Goal: Information Seeking & Learning: Learn about a topic

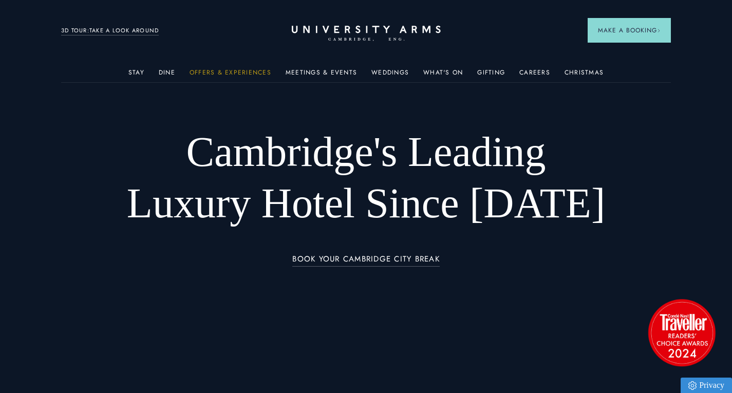
click at [226, 73] on link "Offers & Experiences" at bounding box center [231, 75] width 82 height 13
drag, startPoint x: 228, startPoint y: 72, endPoint x: 239, endPoint y: 96, distance: 26.0
click at [228, 72] on link "Offers & Experiences" at bounding box center [231, 75] width 82 height 13
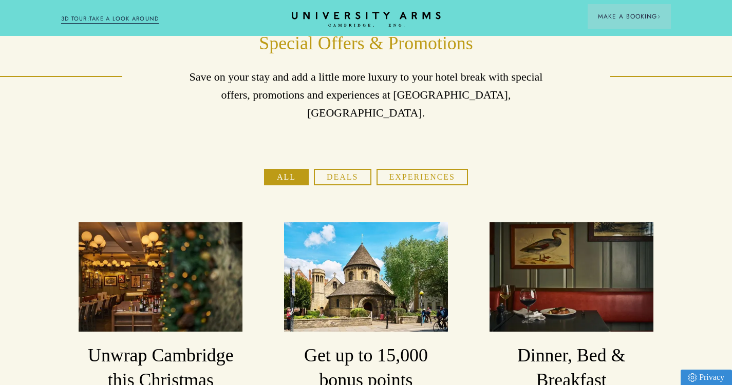
scroll to position [103, 0]
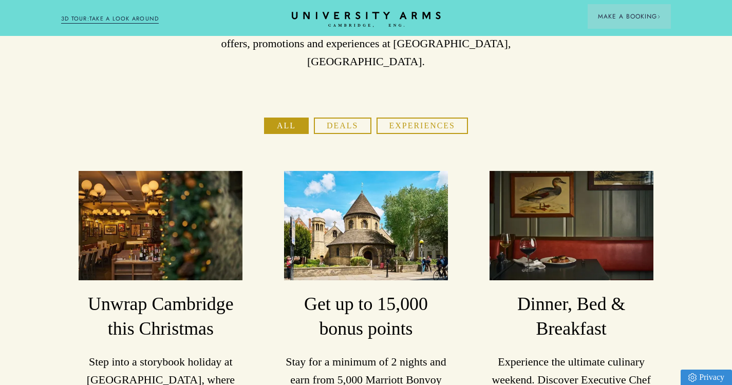
click at [348, 118] on button "Deals" at bounding box center [342, 126] width 57 height 16
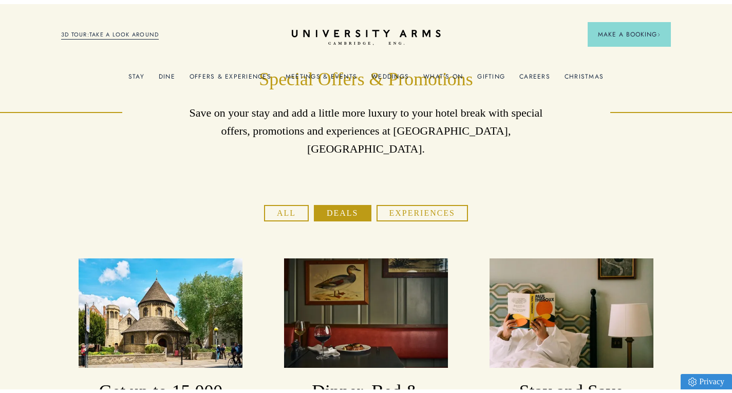
scroll to position [0, 0]
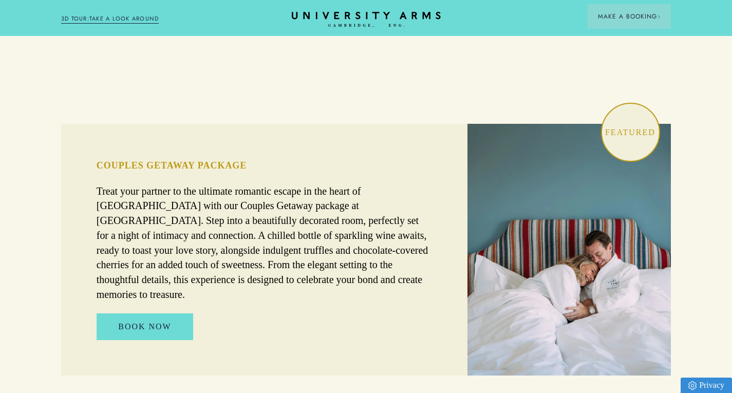
scroll to position [428, 0]
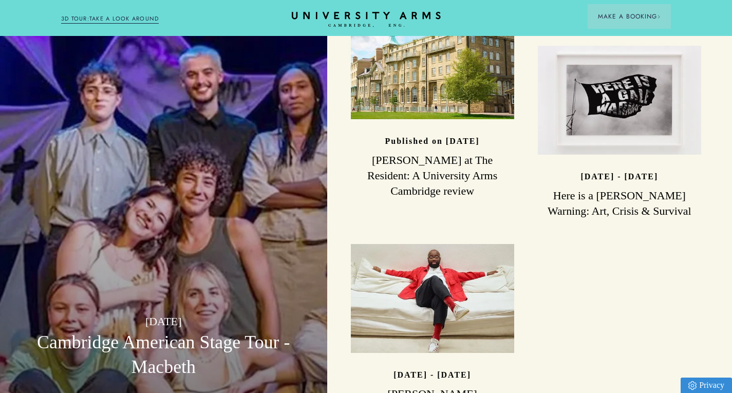
scroll to position [2270, 0]
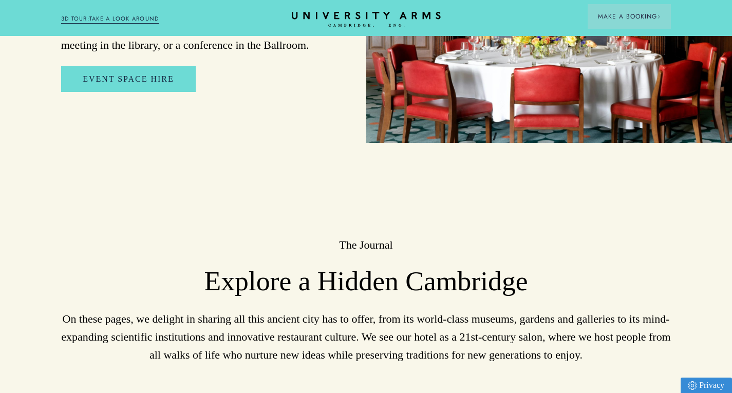
click at [374, 237] on h2 "The Journal" at bounding box center [366, 244] width 610 height 15
click at [362, 264] on h3 "Explore a Hidden Cambridge" at bounding box center [366, 280] width 610 height 33
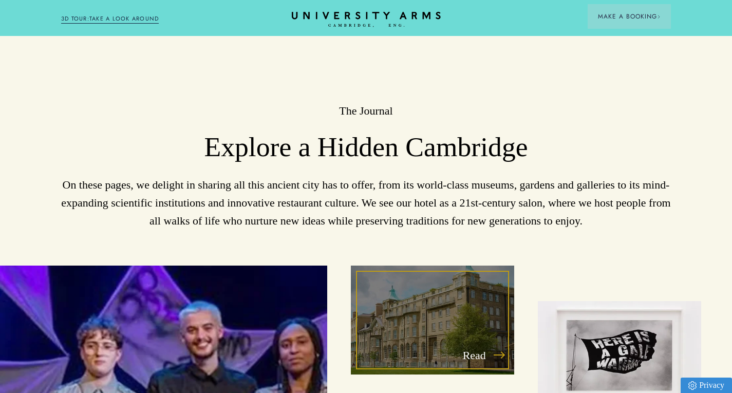
scroll to position [2424, 0]
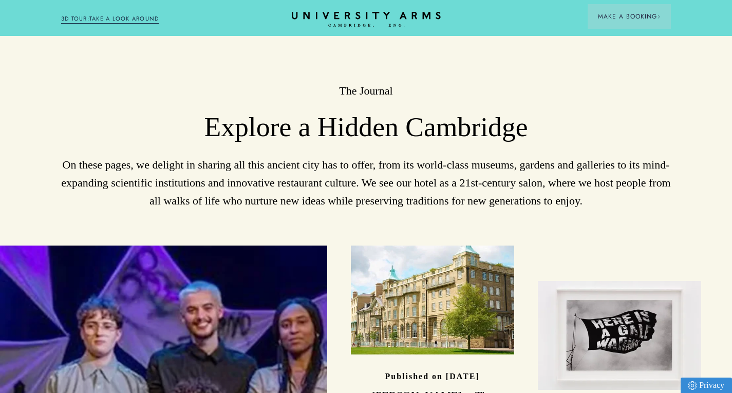
click at [321, 172] on p "On these pages, we delight in sharing all this ancient city has to offer, from …" at bounding box center [366, 183] width 610 height 54
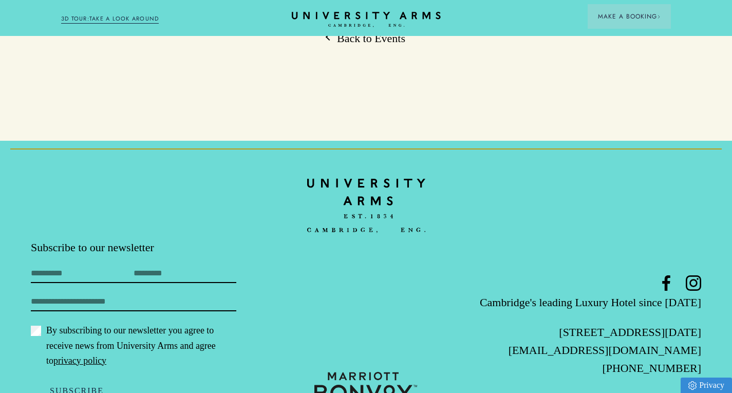
scroll to position [832, 0]
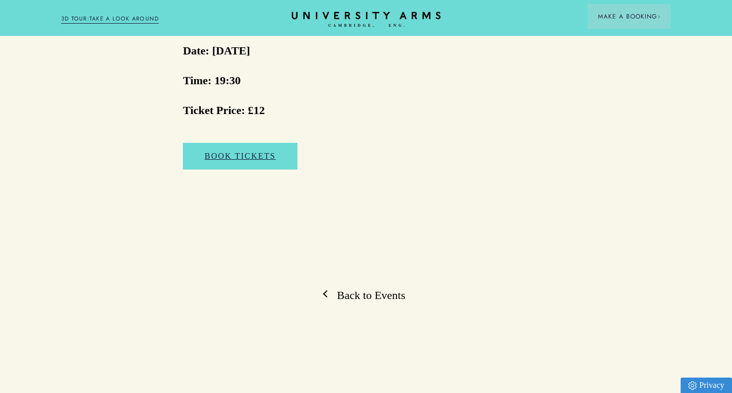
click at [347, 288] on link "Back to Events" at bounding box center [366, 295] width 79 height 15
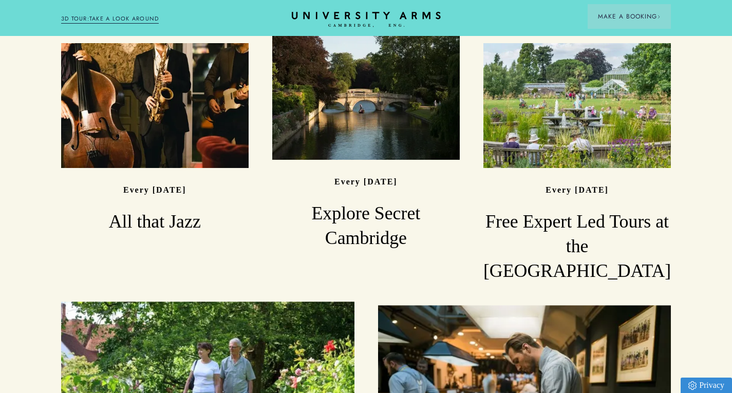
scroll to position [522, 0]
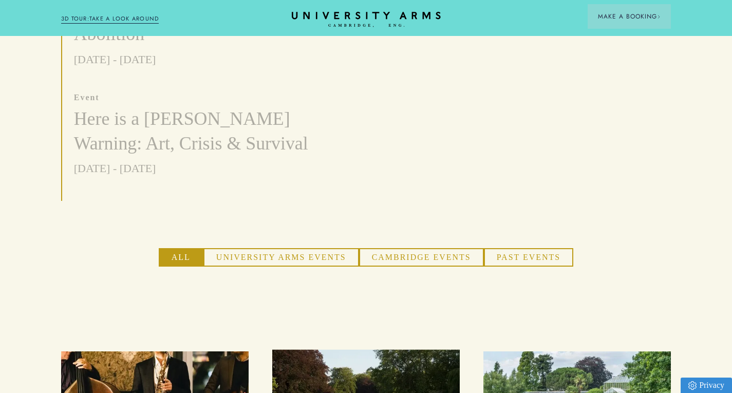
click at [283, 250] on button "University Arms Events" at bounding box center [281, 257] width 156 height 18
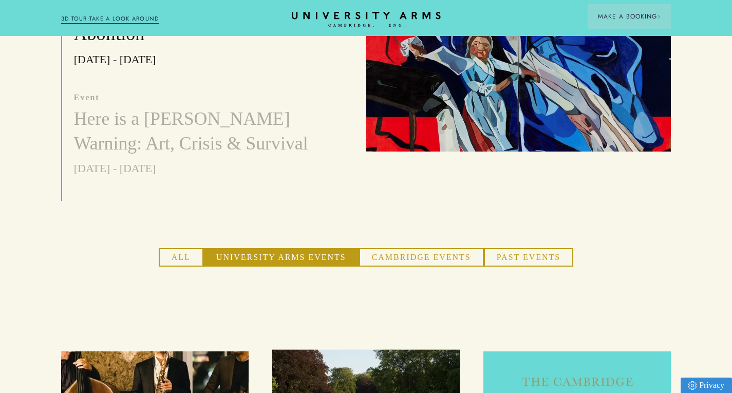
click at [395, 250] on button "Cambridge Events" at bounding box center [421, 257] width 125 height 18
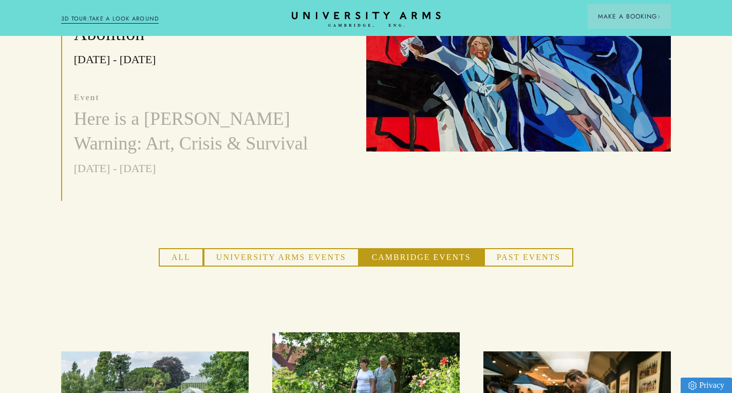
click at [531, 252] on button "Past Events" at bounding box center [529, 257] width 90 height 18
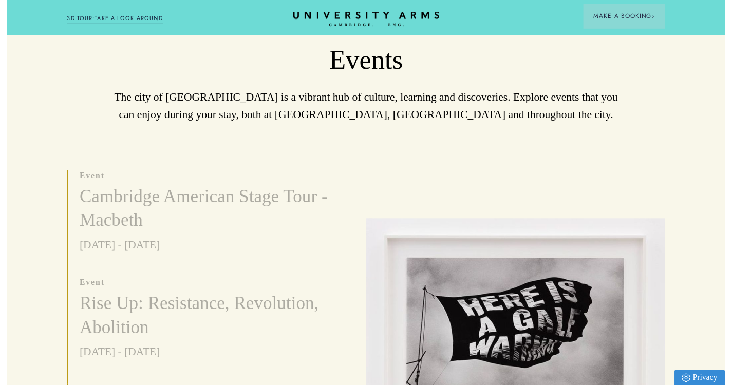
scroll to position [0, 0]
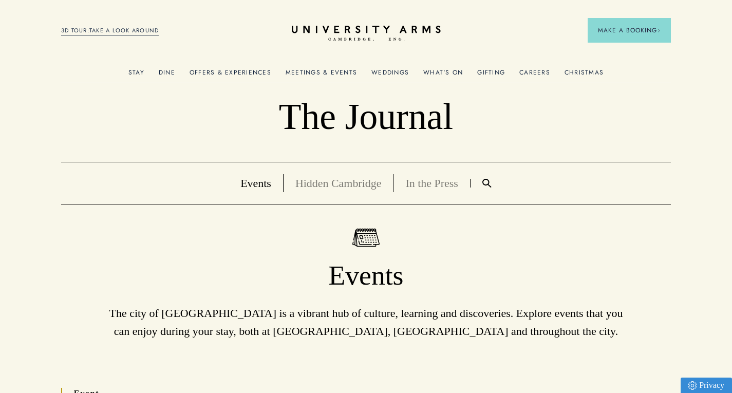
click at [396, 72] on link "Weddings" at bounding box center [389, 75] width 37 height 13
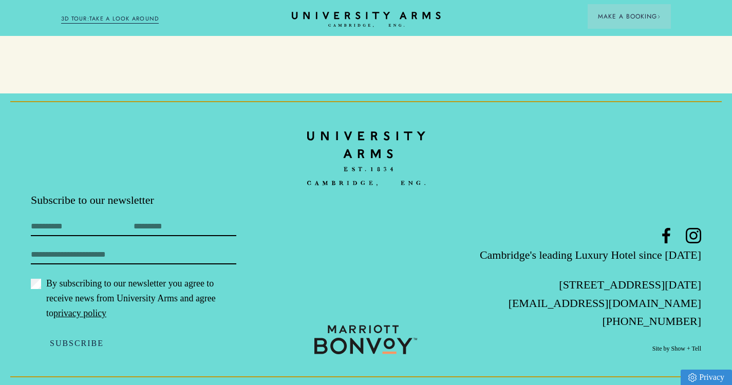
scroll to position [3745, 0]
click at [78, 231] on input "First Name" at bounding box center [82, 228] width 103 height 16
type input "****"
type input "*******"
type input "**********"
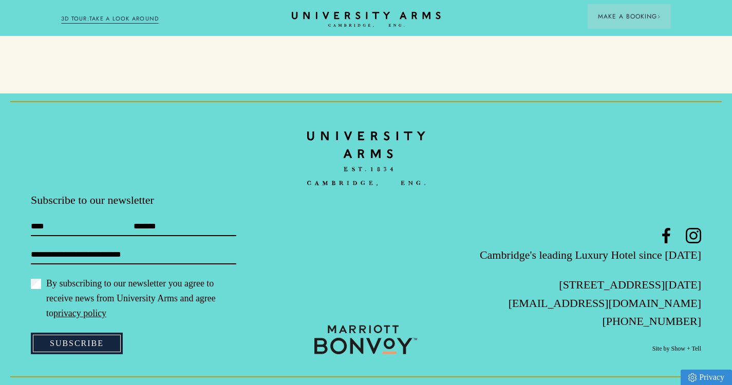
click at [83, 344] on button "Subscribe" at bounding box center [77, 344] width 92 height 22
click at [63, 343] on button "Subscribe" at bounding box center [77, 344] width 92 height 22
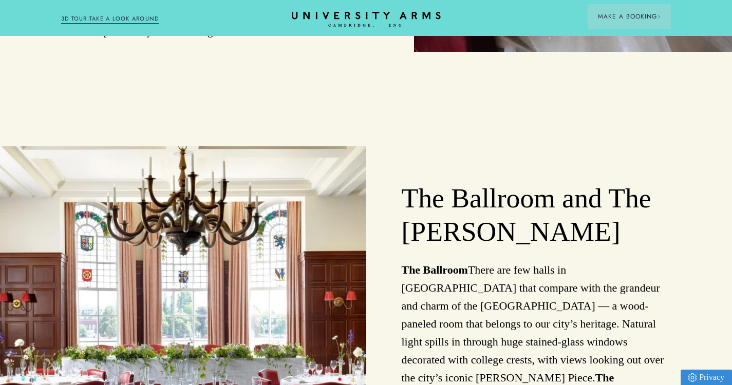
scroll to position [1233, 0]
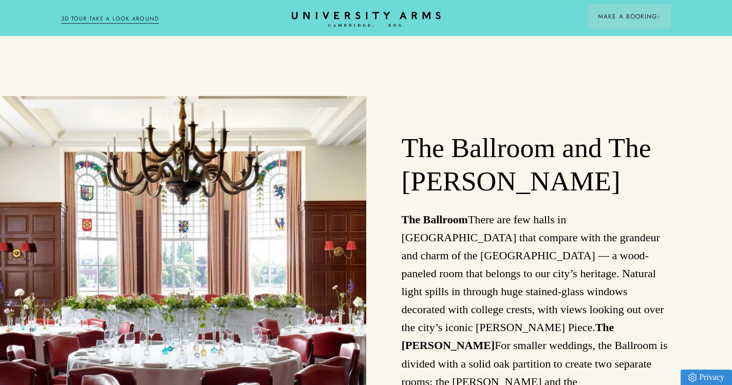
click at [287, 243] on img at bounding box center [183, 288] width 366 height 385
click at [447, 166] on h2 "The Ballroom and The Watson" at bounding box center [537, 164] width 270 height 67
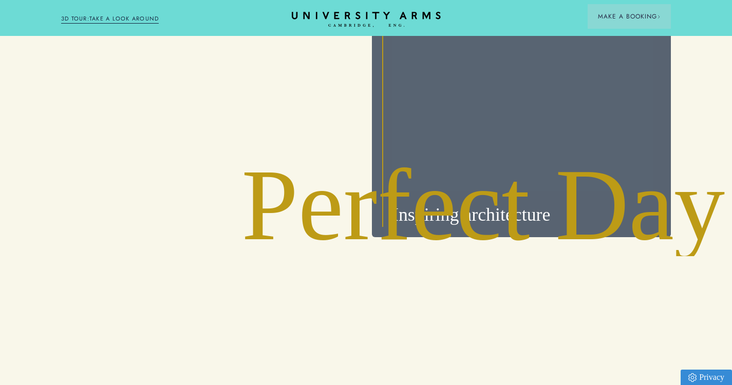
scroll to position [2516, 0]
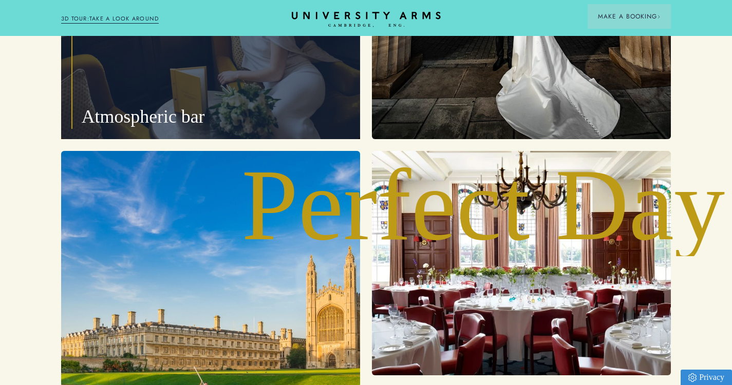
click at [279, 122] on p "Atmospheric bar" at bounding box center [210, 27] width 299 height 224
click at [146, 136] on p "Atmospheric bar" at bounding box center [210, 27] width 299 height 224
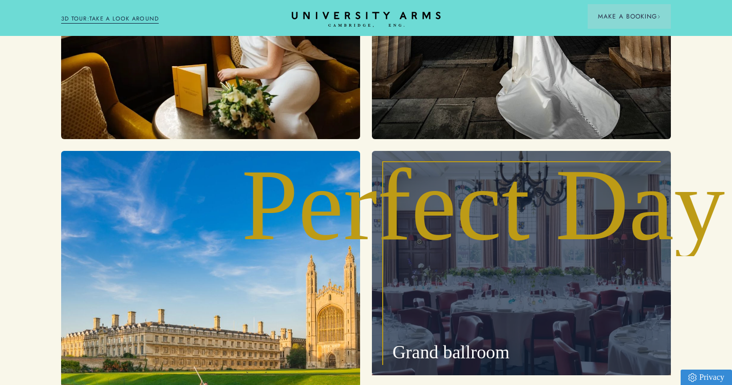
click at [444, 195] on p "Grand ballroom" at bounding box center [521, 263] width 299 height 224
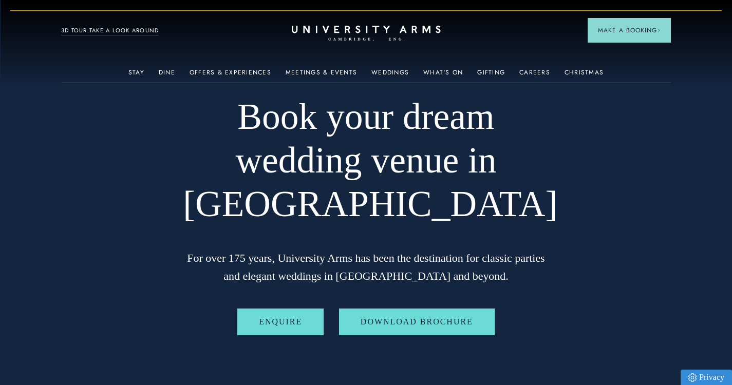
scroll to position [0, 0]
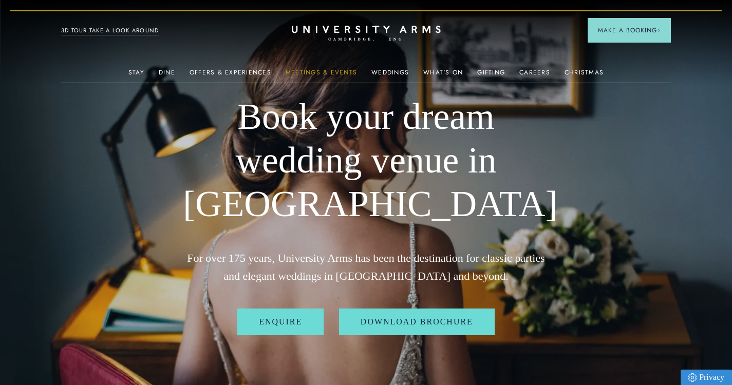
click at [342, 69] on link "Meetings & Events" at bounding box center [321, 75] width 71 height 13
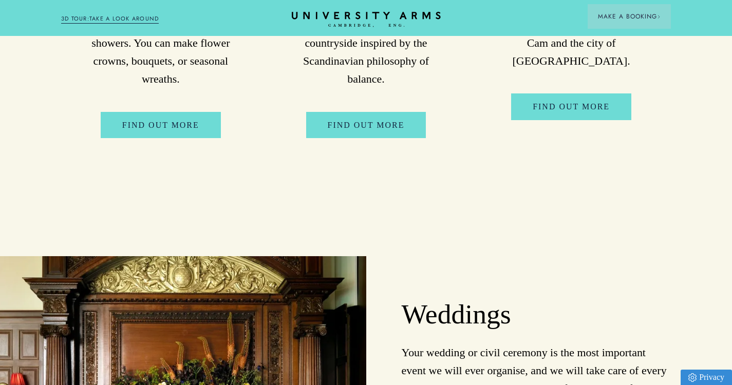
scroll to position [4314, 0]
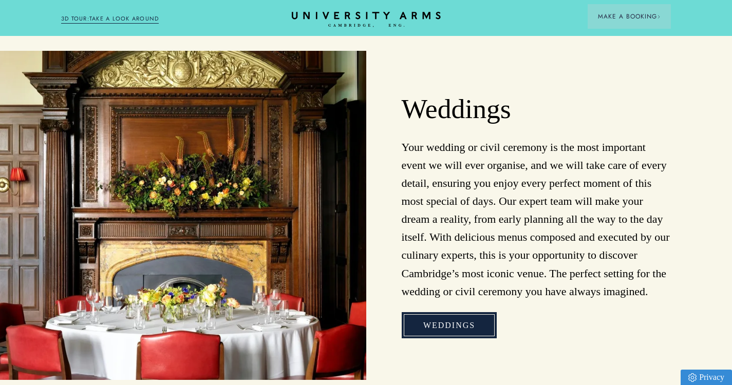
click at [437, 312] on link "Weddings" at bounding box center [449, 325] width 95 height 27
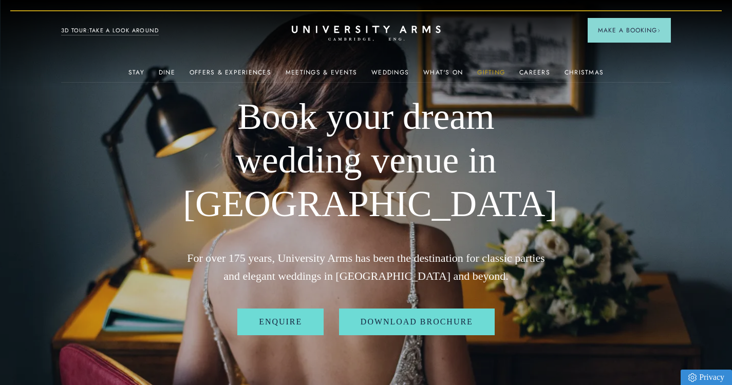
click at [491, 69] on link "Gifting" at bounding box center [491, 75] width 28 height 13
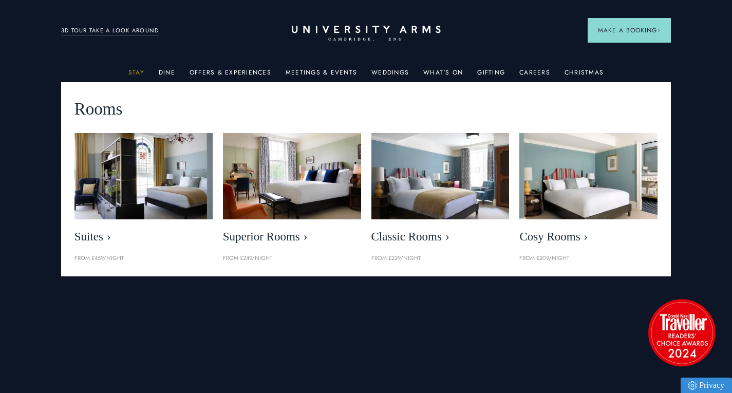
click at [138, 70] on link "Stay" at bounding box center [136, 75] width 16 height 13
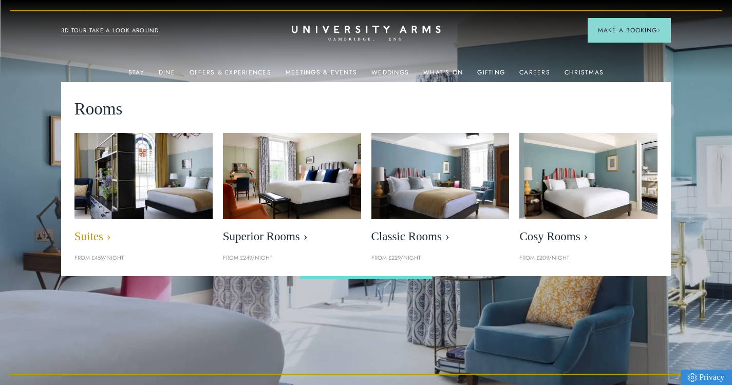
click at [129, 165] on img at bounding box center [143, 175] width 159 height 99
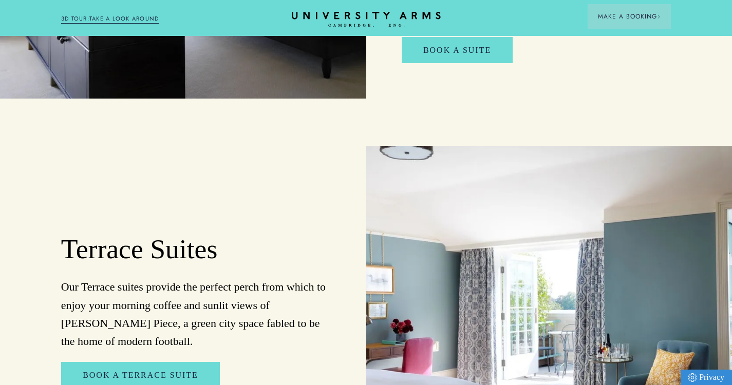
scroll to position [822, 0]
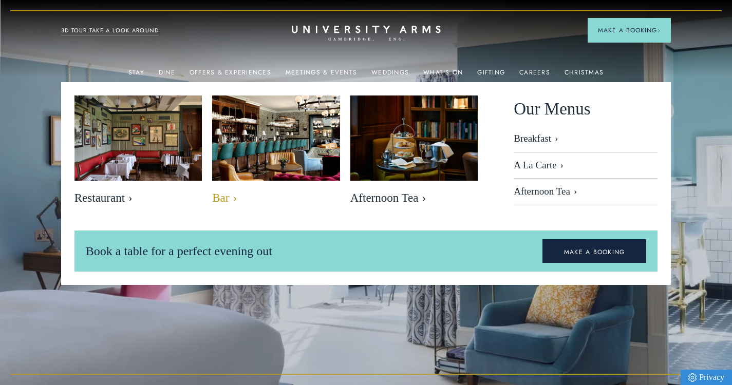
click at [171, 71] on link "Dine" at bounding box center [167, 75] width 16 height 13
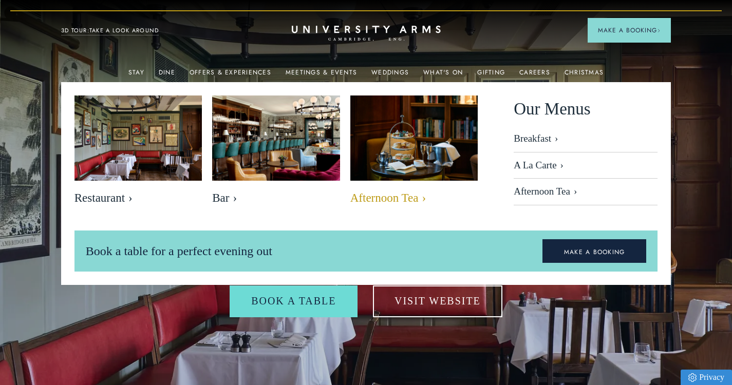
click at [395, 143] on img at bounding box center [413, 138] width 147 height 98
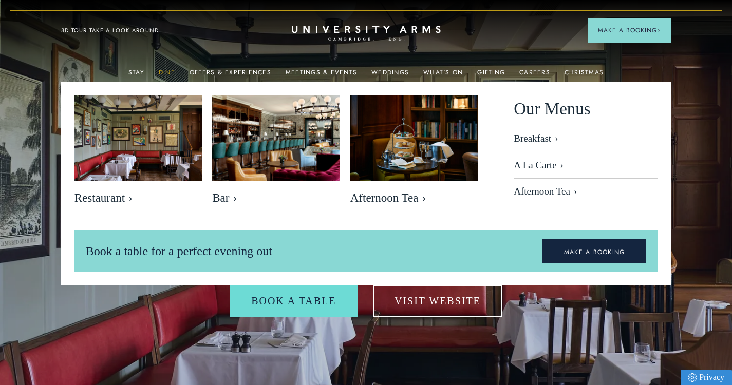
click at [168, 70] on link "Dine" at bounding box center [167, 75] width 16 height 13
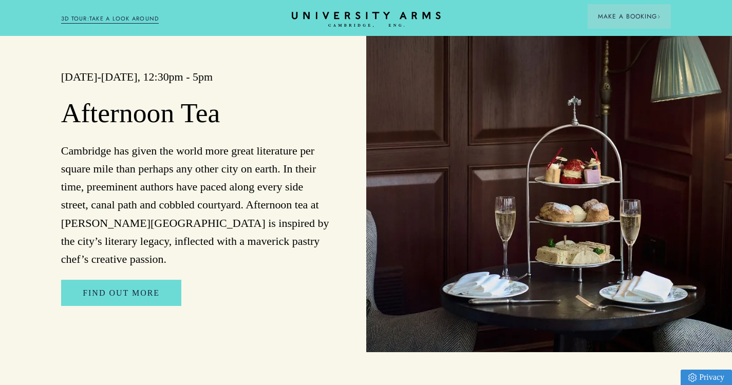
scroll to position [1849, 0]
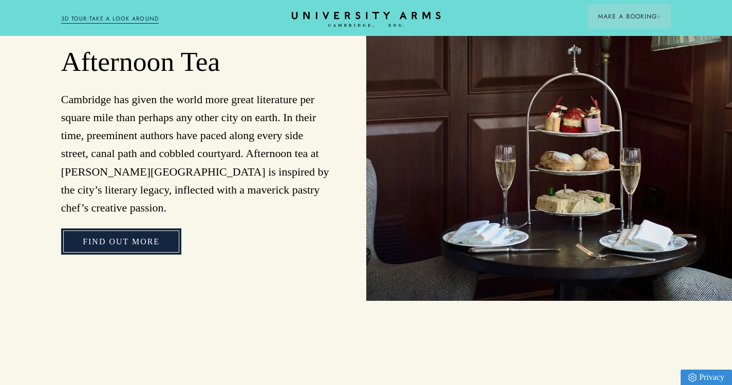
click at [123, 229] on link "Find Out More" at bounding box center [121, 242] width 120 height 27
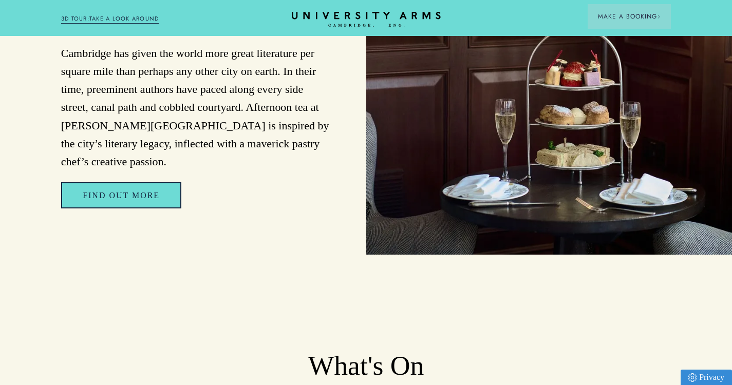
scroll to position [1900, 0]
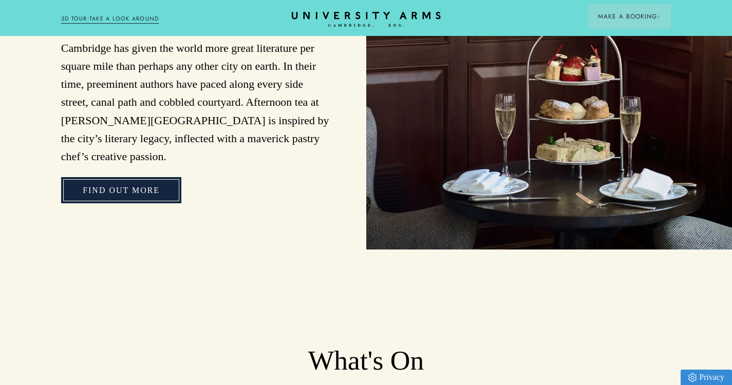
click at [128, 177] on link "Find Out More" at bounding box center [121, 190] width 120 height 27
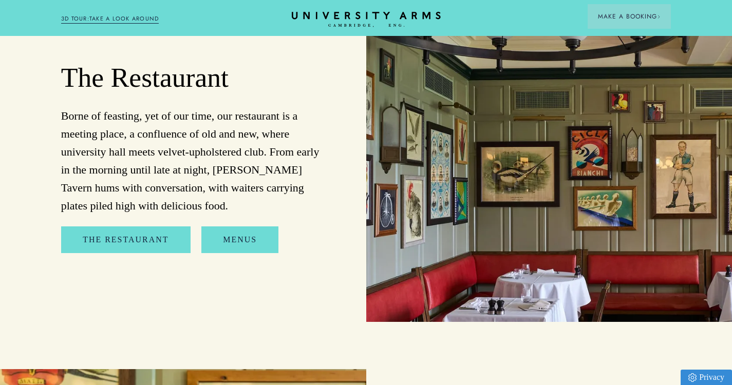
scroll to position [1032, 0]
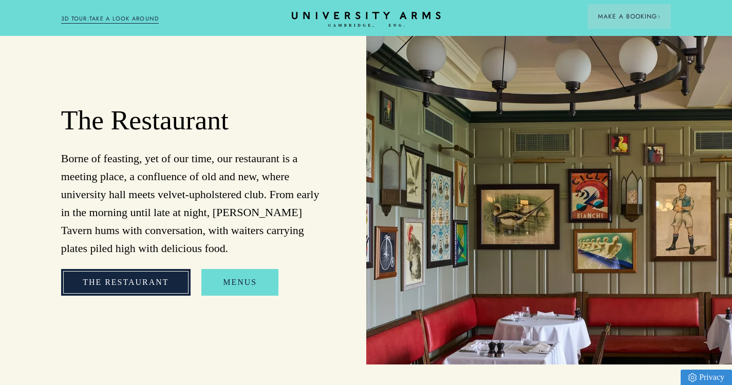
click at [124, 269] on link "The Restaurant" at bounding box center [125, 282] width 129 height 27
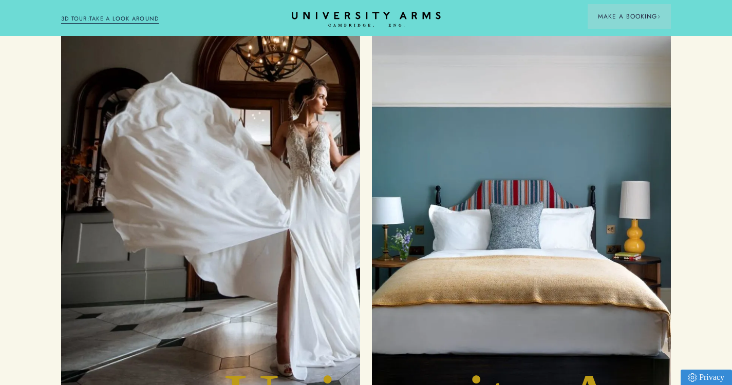
scroll to position [4935, 0]
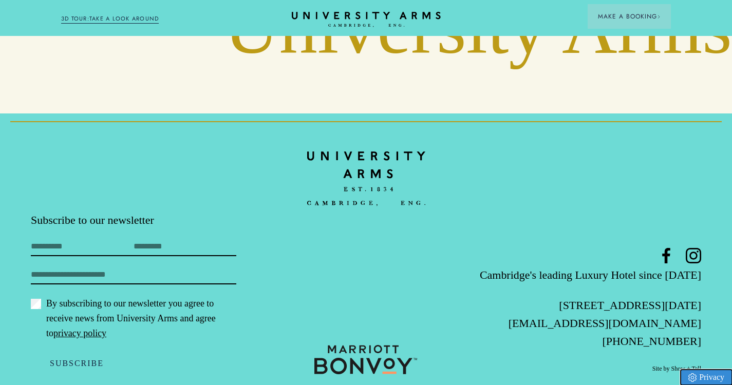
click at [713, 376] on link "Privacy" at bounding box center [705, 377] width 51 height 15
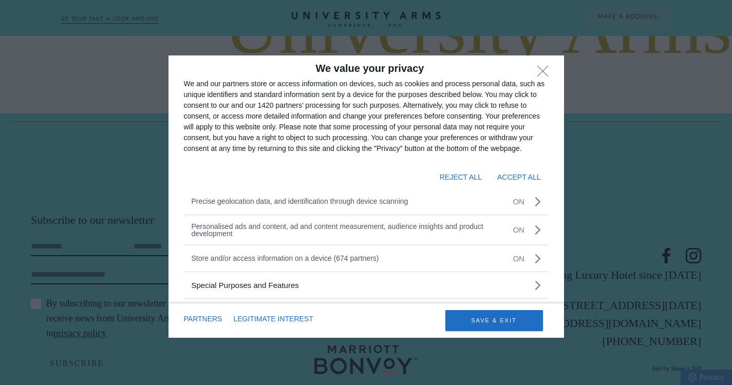
scroll to position [4884, 0]
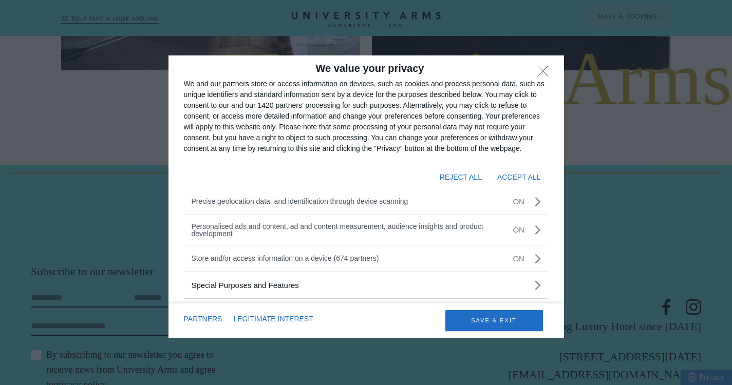
click at [366, 151] on div "We and our partners store or access information on devices, such as cookies and…" at bounding box center [366, 116] width 365 height 75
click at [364, 231] on li "Personalised ads and content, ad and content measurement, audience insights and…" at bounding box center [344, 230] width 305 height 14
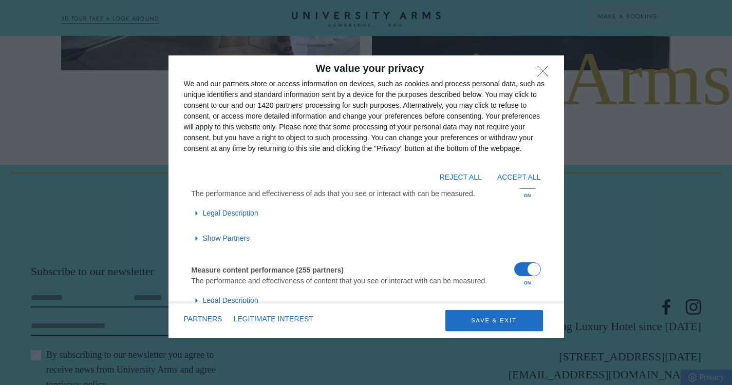
scroll to position [283, 0]
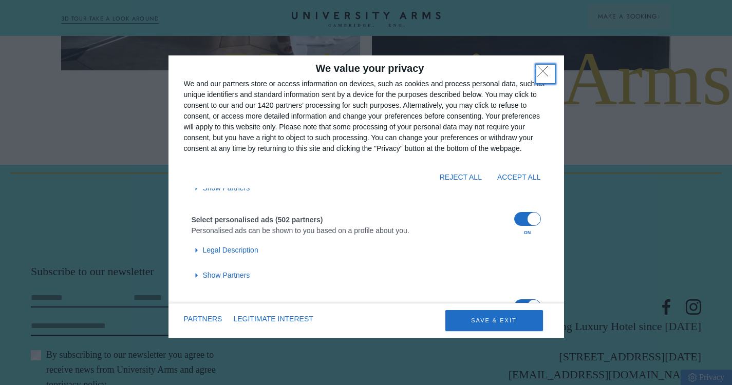
click at [545, 74] on button "DISAGREE" at bounding box center [545, 74] width 16 height 16
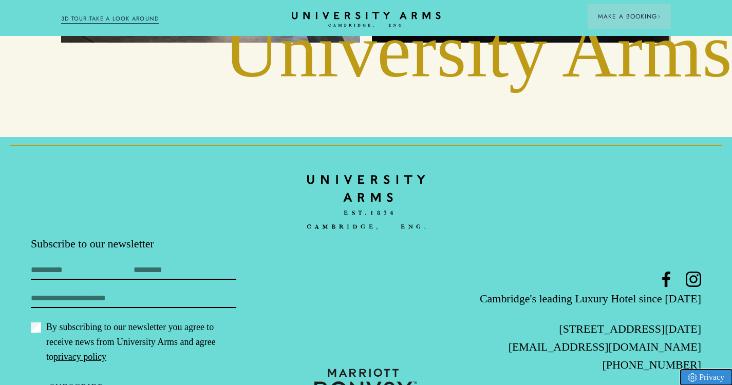
scroll to position [4935, 0]
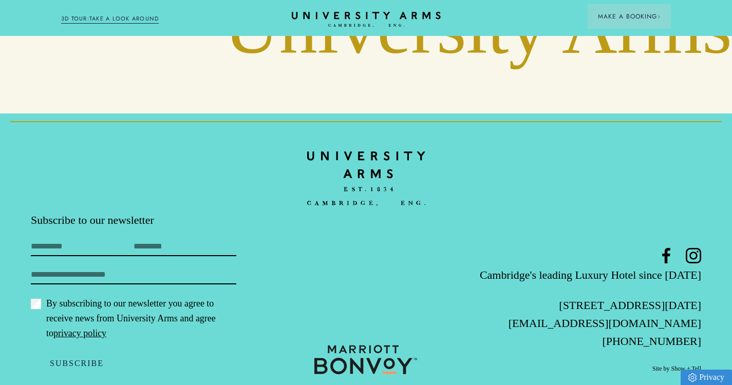
click at [63, 328] on link "privacy policy" at bounding box center [79, 333] width 53 height 10
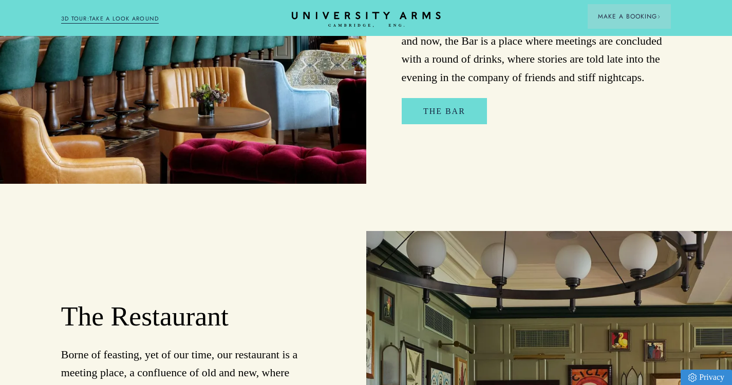
scroll to position [668, 0]
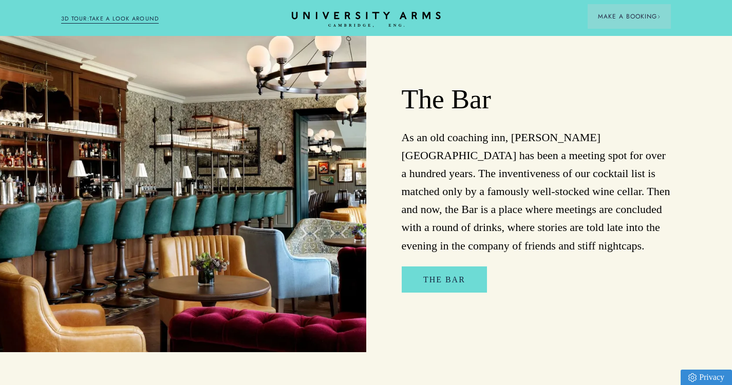
drag, startPoint x: 357, startPoint y: 12, endPoint x: 355, endPoint y: 43, distance: 31.4
click at [358, 12] on icon at bounding box center [366, 15] width 149 height 7
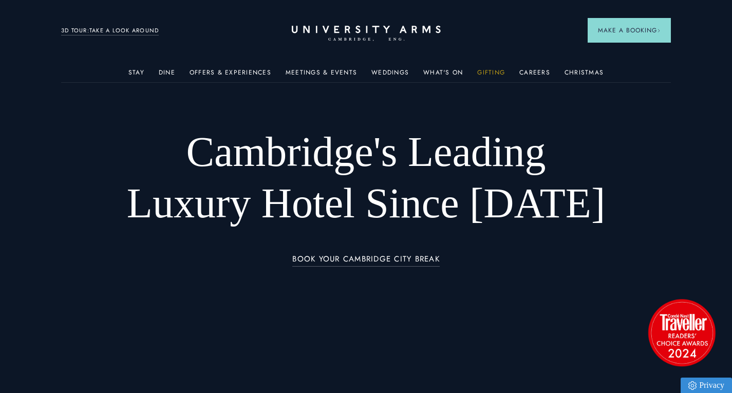
click at [478, 74] on link "Gifting" at bounding box center [491, 75] width 28 height 13
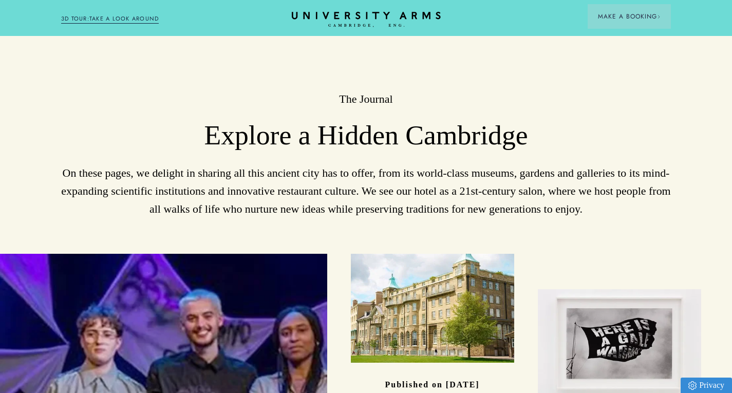
scroll to position [2362, 0]
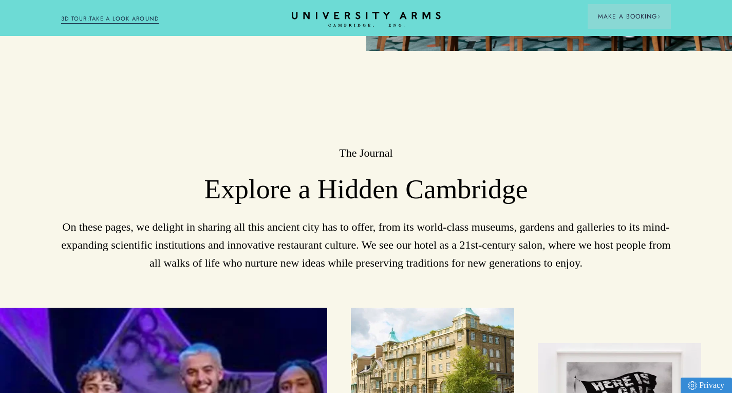
click at [351, 145] on h2 "The Journal" at bounding box center [366, 152] width 610 height 15
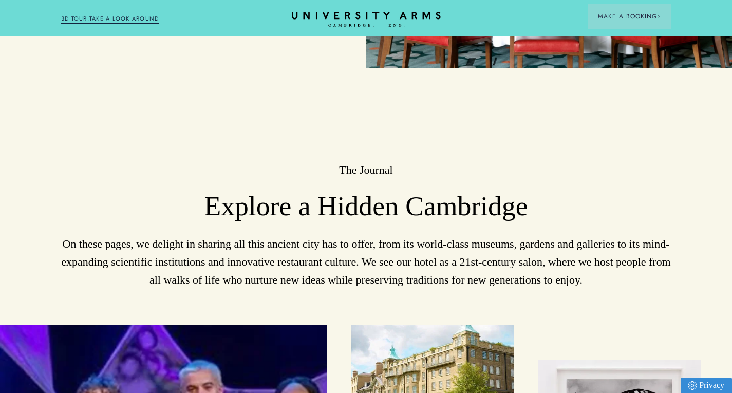
scroll to position [2328, 0]
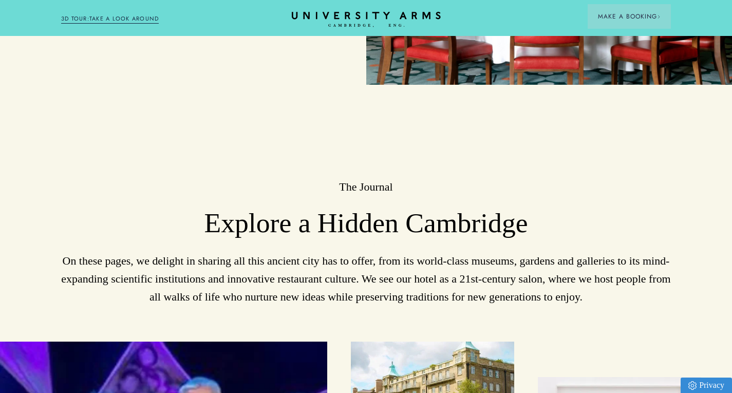
click at [232, 255] on p "On these pages, we delight in sharing all this ancient city has to offer, from …" at bounding box center [366, 279] width 610 height 54
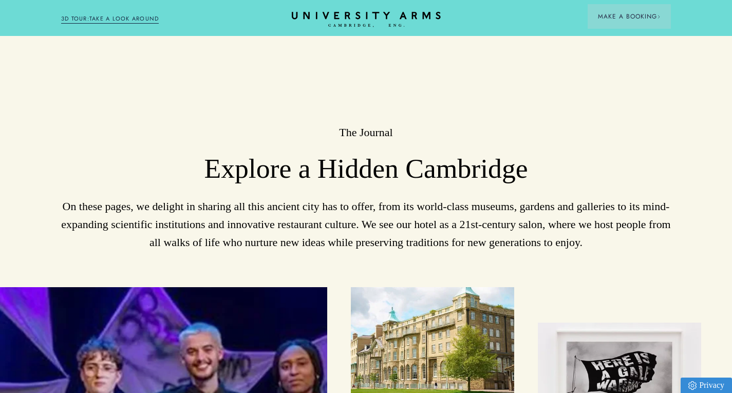
scroll to position [2483, 0]
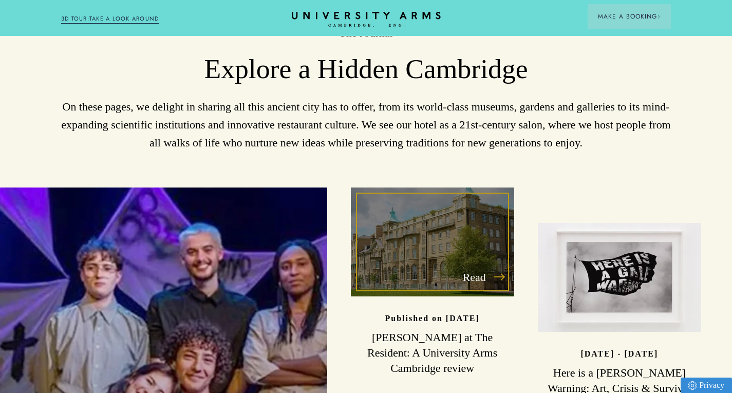
click at [439, 244] on div "Read" at bounding box center [432, 241] width 163 height 109
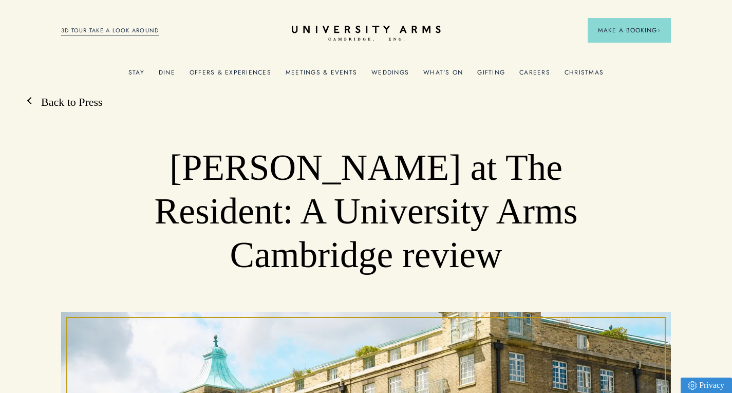
click at [56, 104] on link "Back to Press" at bounding box center [67, 101] width 72 height 15
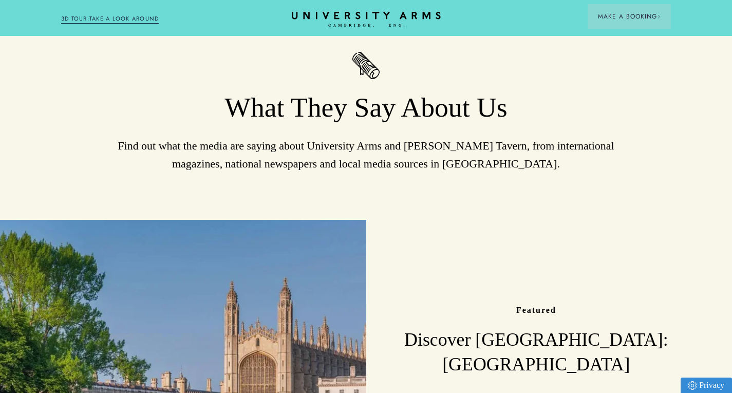
scroll to position [103, 0]
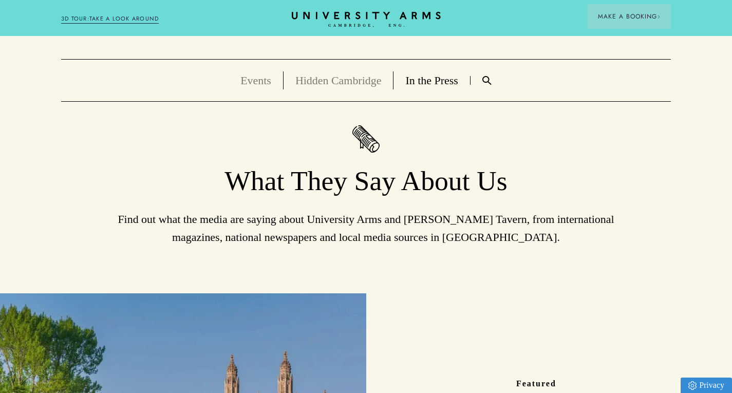
click at [440, 83] on link "In the Press" at bounding box center [431, 80] width 52 height 13
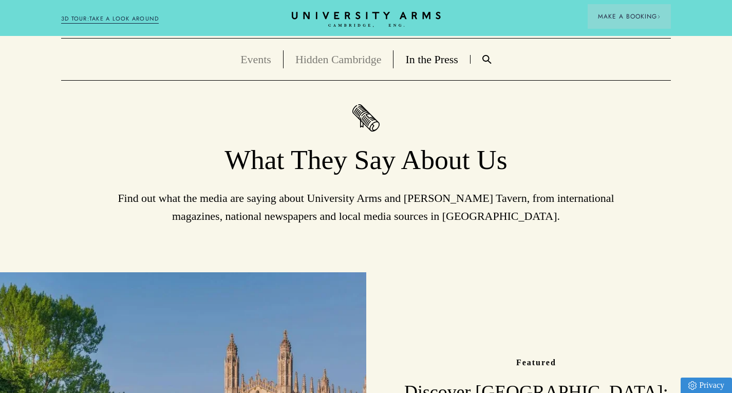
scroll to position [51, 0]
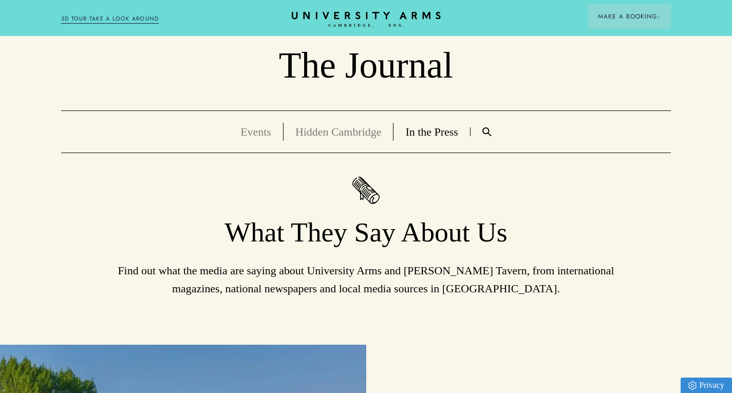
click at [418, 130] on link "In the Press" at bounding box center [431, 131] width 52 height 13
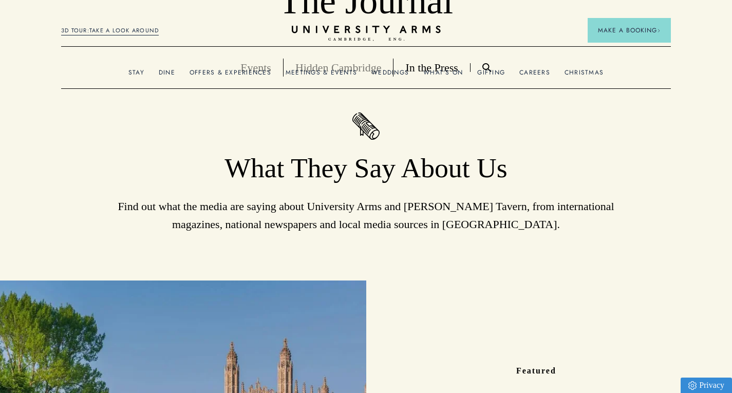
scroll to position [0, 0]
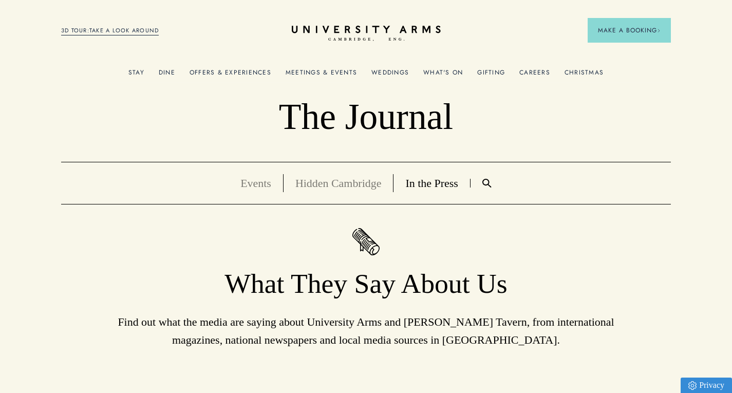
click at [344, 181] on link "Hidden Cambridge" at bounding box center [338, 183] width 86 height 13
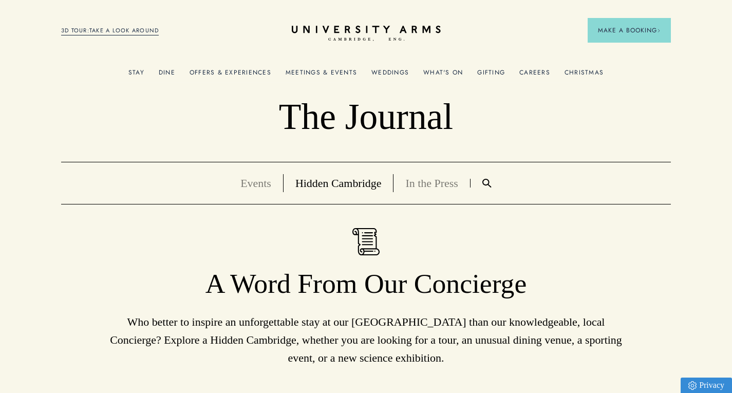
click at [419, 183] on link "In the Press" at bounding box center [431, 183] width 52 height 13
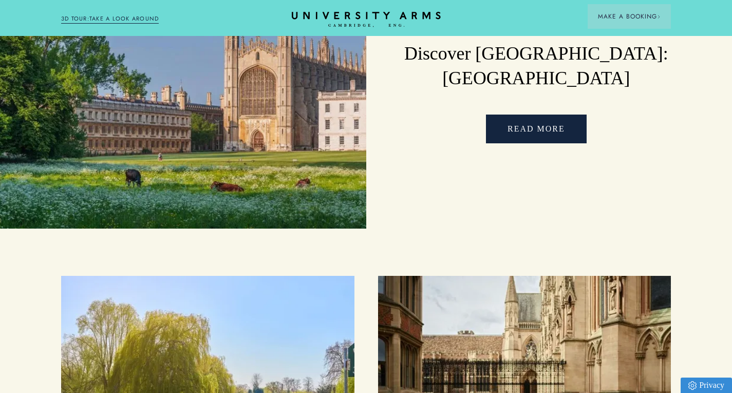
scroll to position [668, 0]
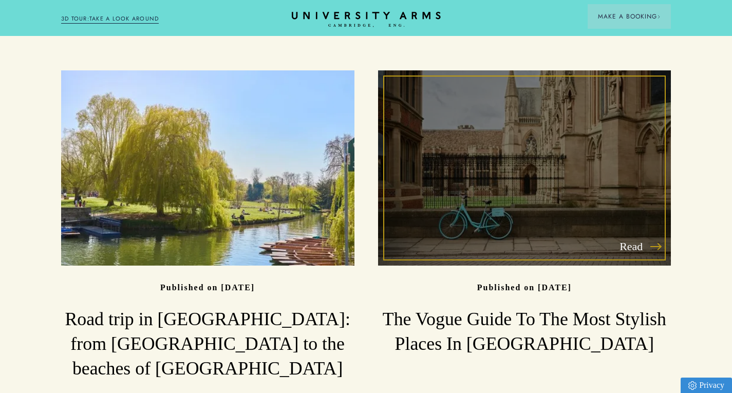
click at [378, 134] on div "Read" at bounding box center [524, 168] width 293 height 196
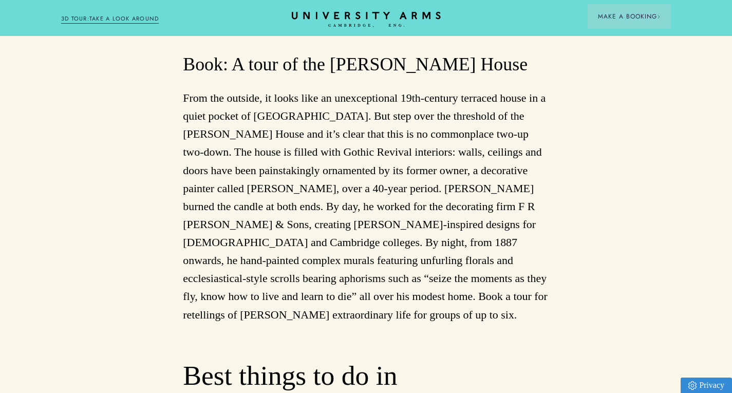
scroll to position [1643, 0]
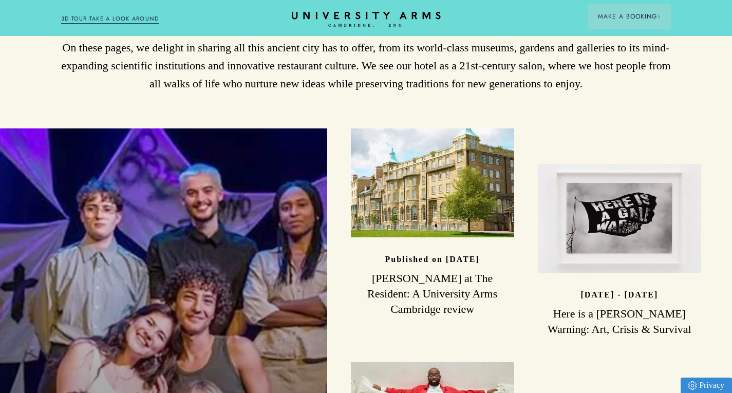
scroll to position [2380, 0]
